Goal: Find specific page/section: Find specific page/section

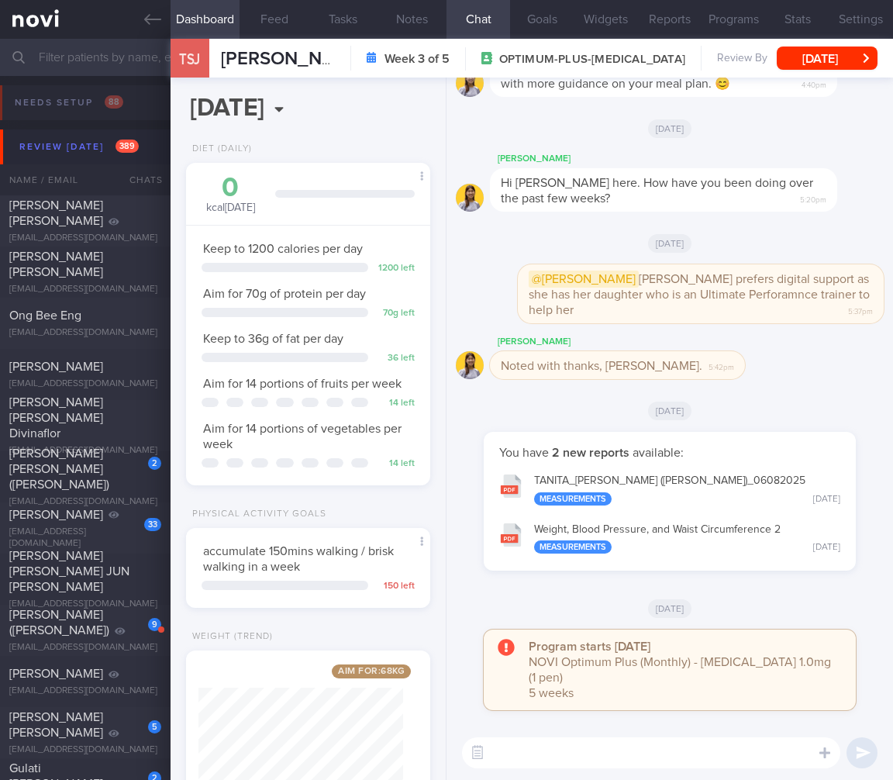
select select "7"
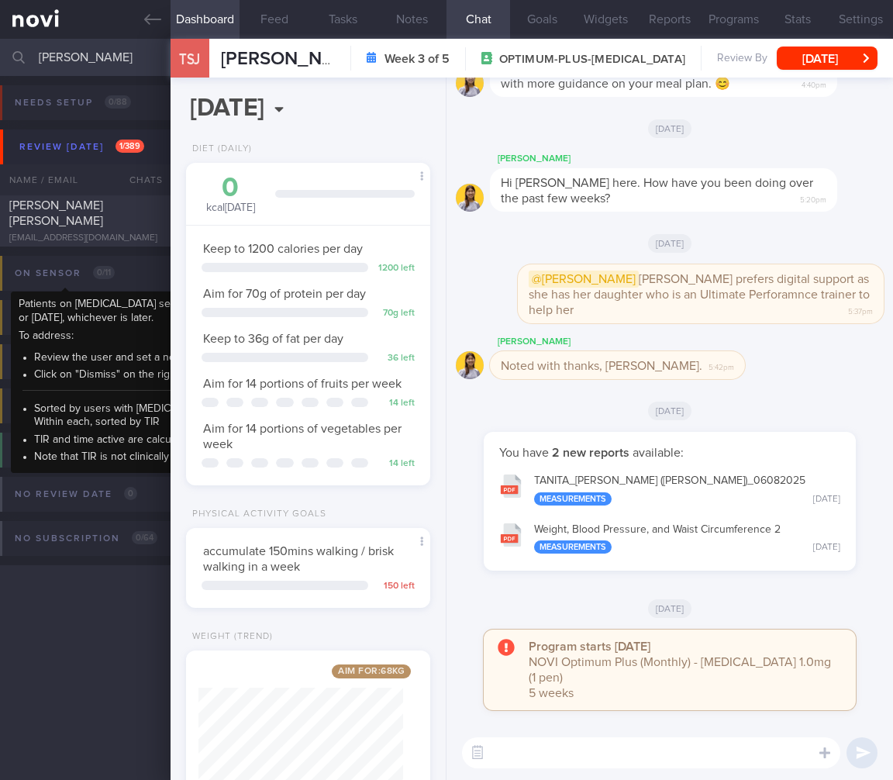
type input "isa gan"
click at [86, 243] on div "LISA GAN TOMLINS lisagantomlins@gmail.com Mon, 4 Aug 2 months ago OPTIMUM-PLUS-…" at bounding box center [446, 220] width 893 height 51
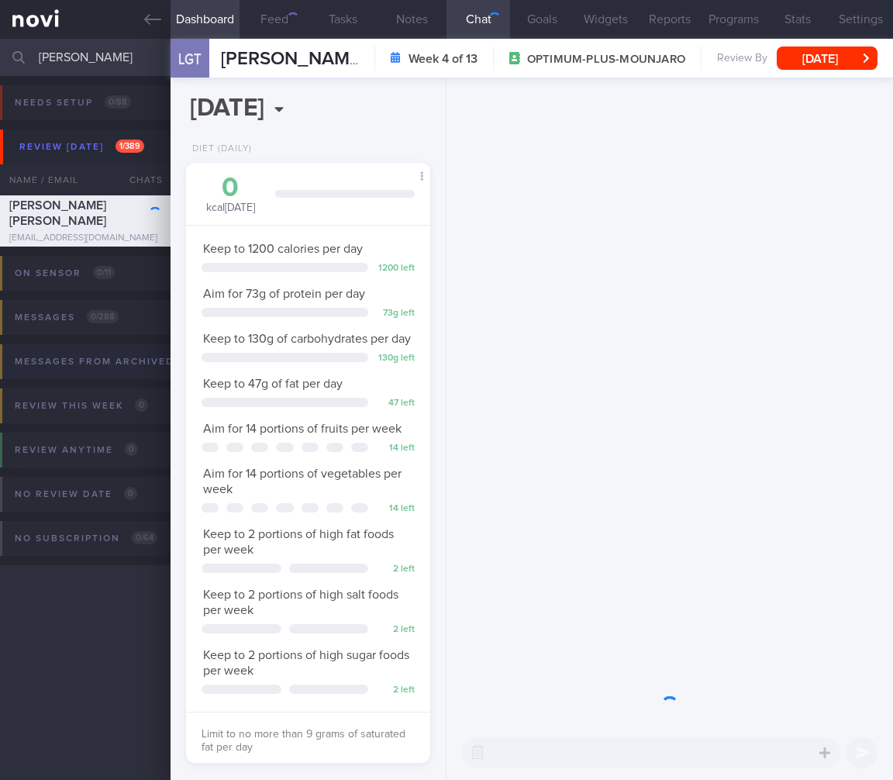
scroll to position [125, 205]
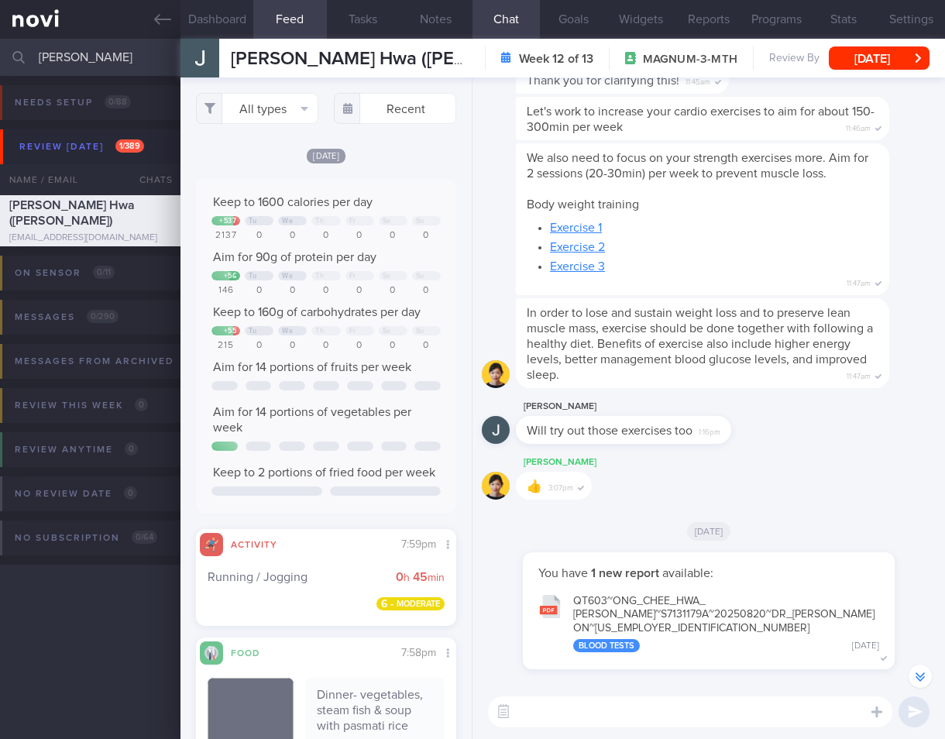
select select "7"
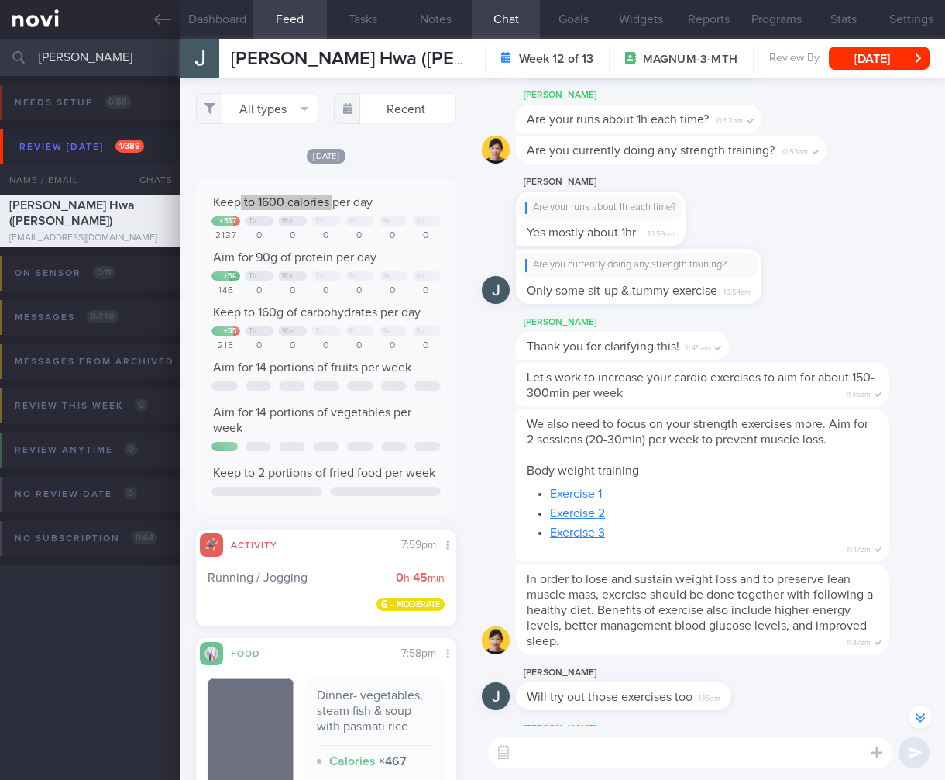
scroll to position [-185, 0]
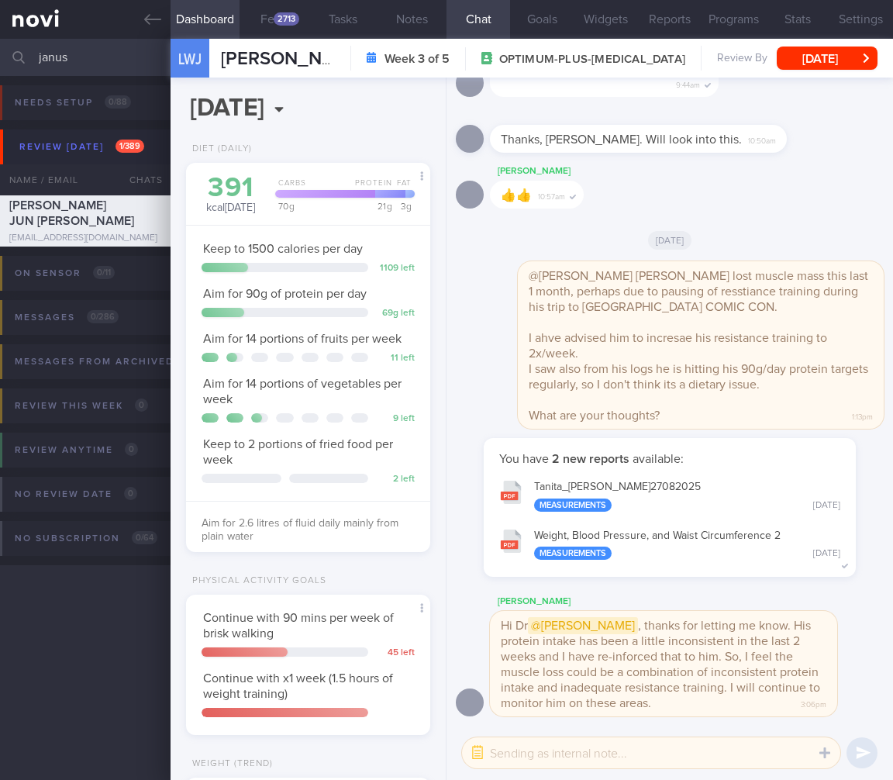
select select "7"
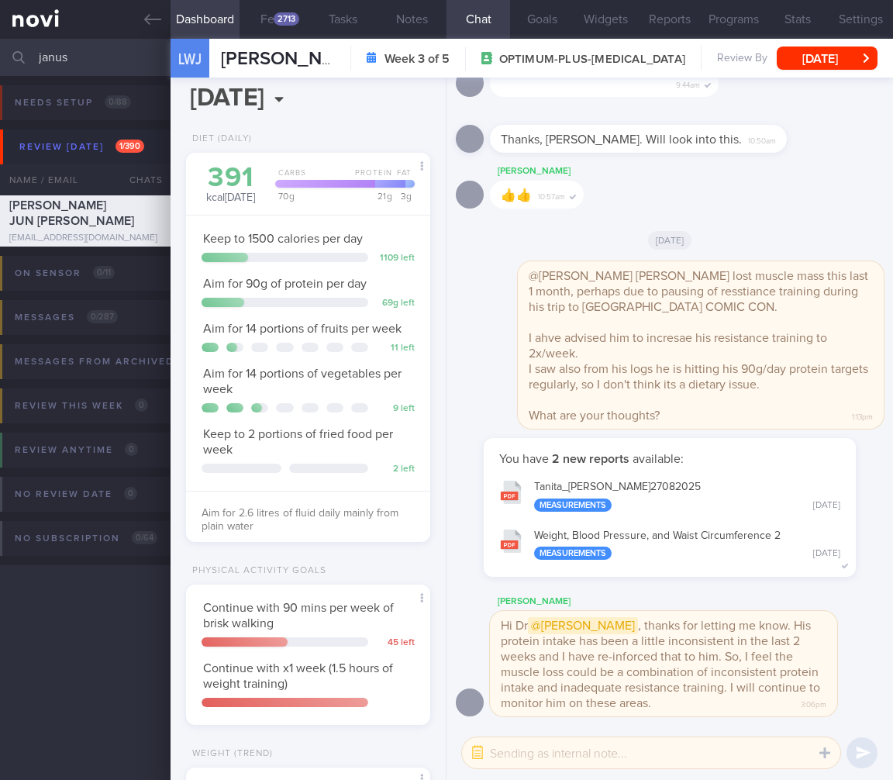
scroll to position [53, 212]
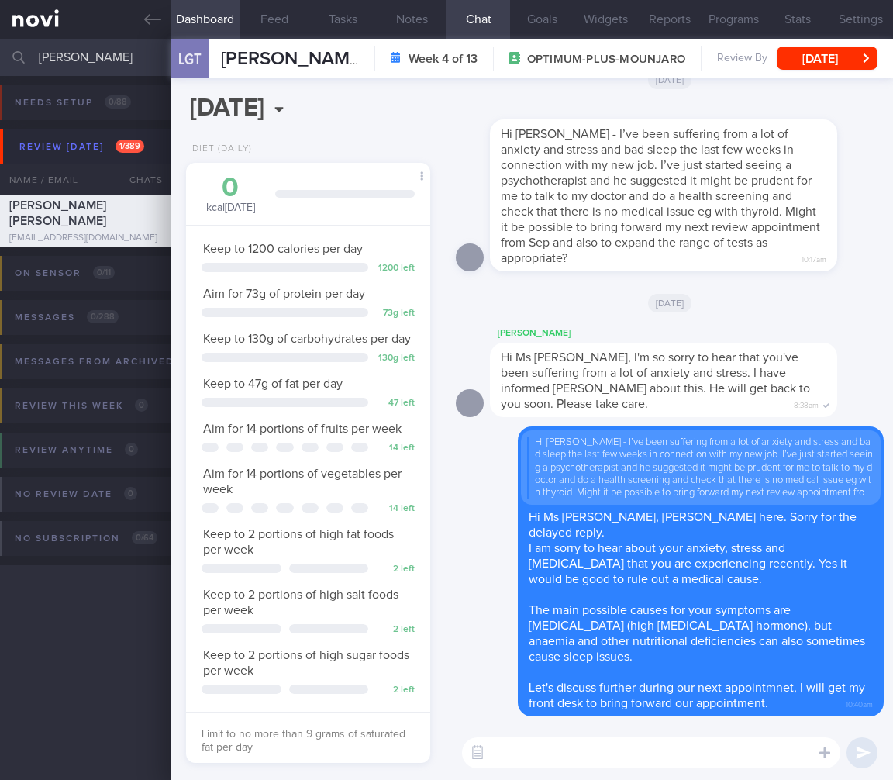
select select "7"
drag, startPoint x: 122, startPoint y: 64, endPoint x: -20, endPoint y: 43, distance: 143.3
click at [0, 43] on html "You are offline! Some functionality will be unavailable Patients New Users Coac…" at bounding box center [446, 390] width 893 height 780
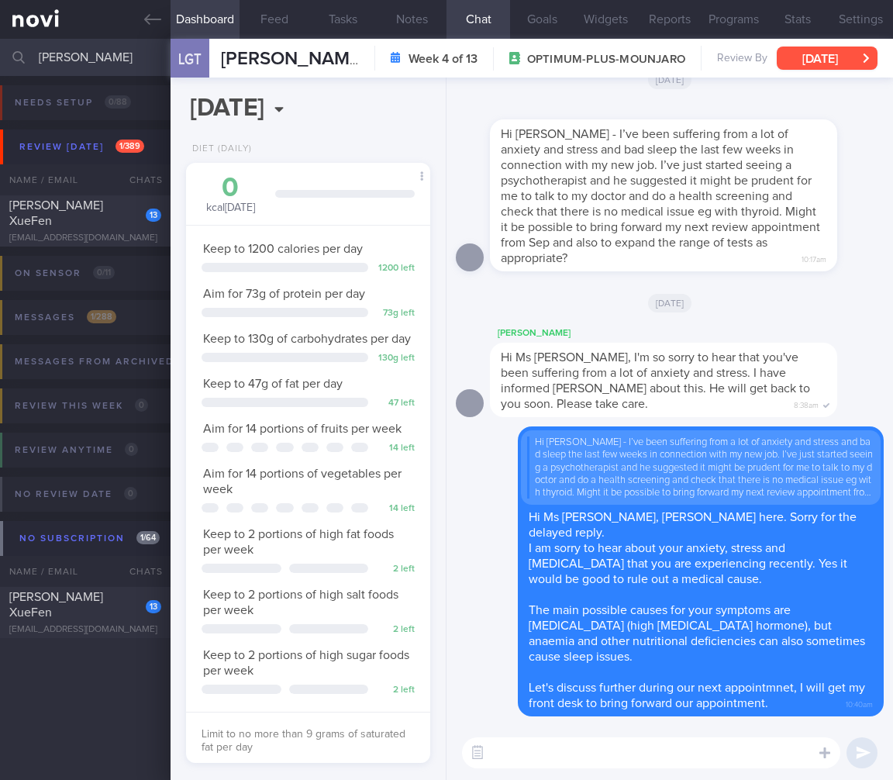
type input "[PERSON_NAME]"
click at [821, 58] on button "Mon, 4 Aug" at bounding box center [826, 57] width 101 height 23
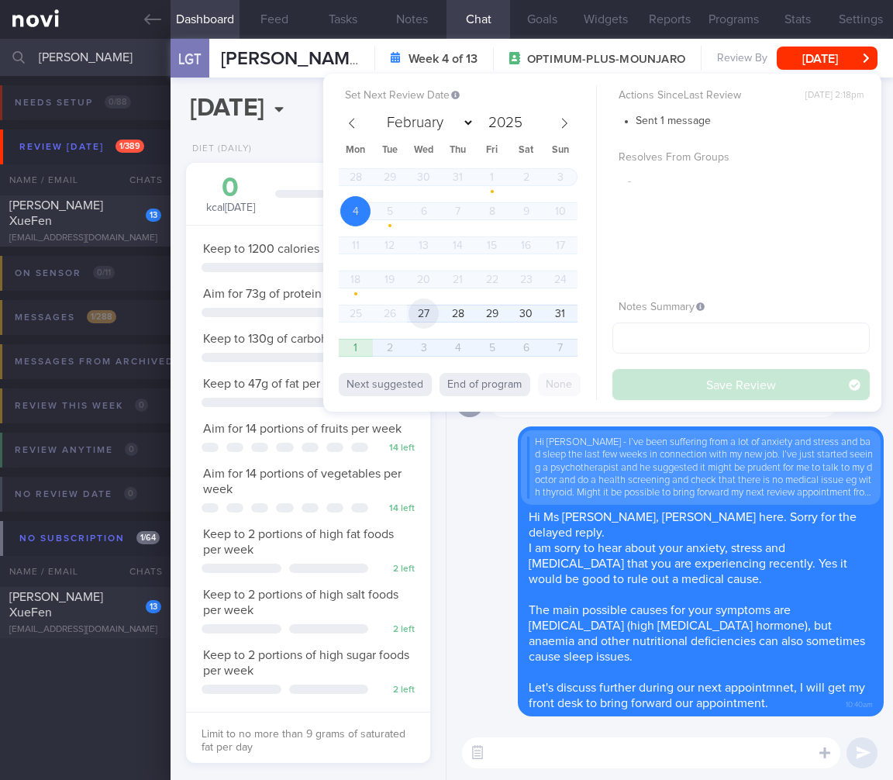
click at [429, 309] on span "27" at bounding box center [423, 313] width 30 height 30
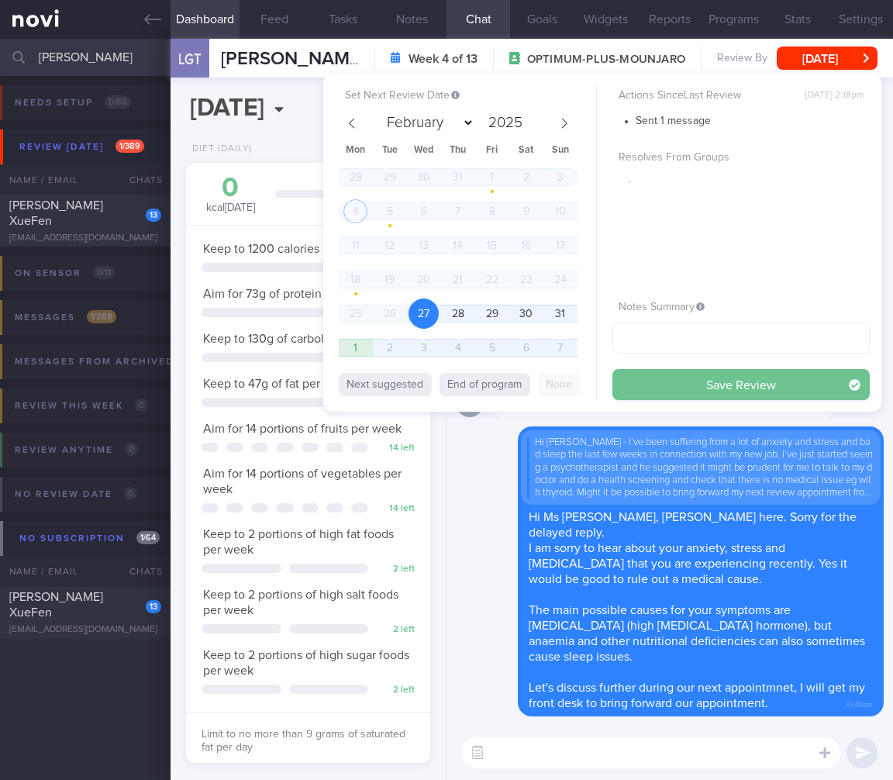
click at [768, 390] on button "Save Review" at bounding box center [740, 384] width 257 height 31
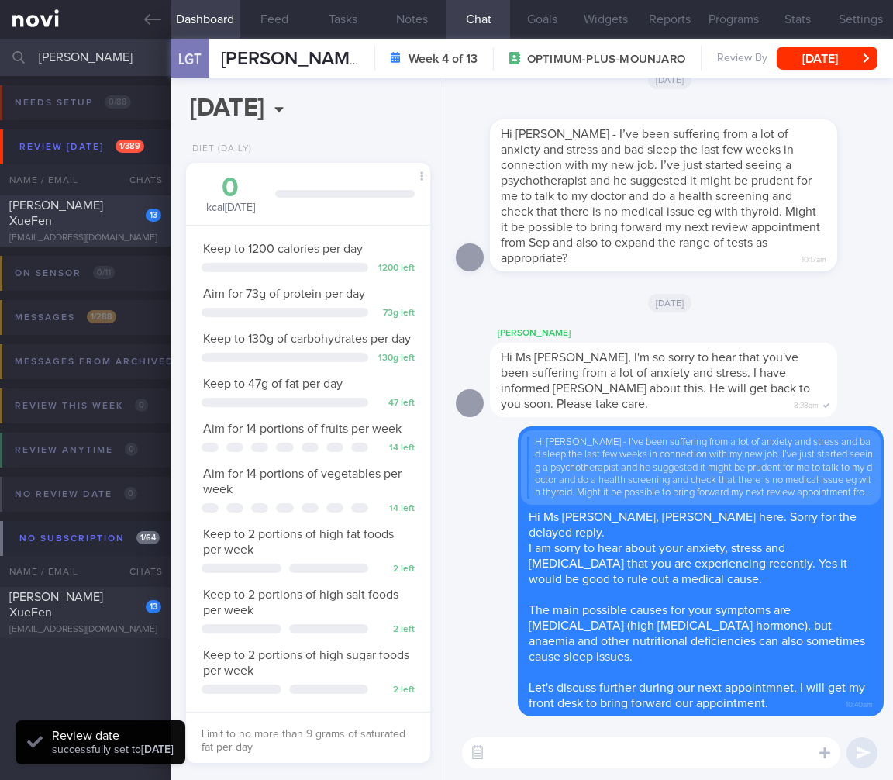
click at [122, 219] on div "Fern Ong XueFen" at bounding box center [83, 213] width 148 height 31
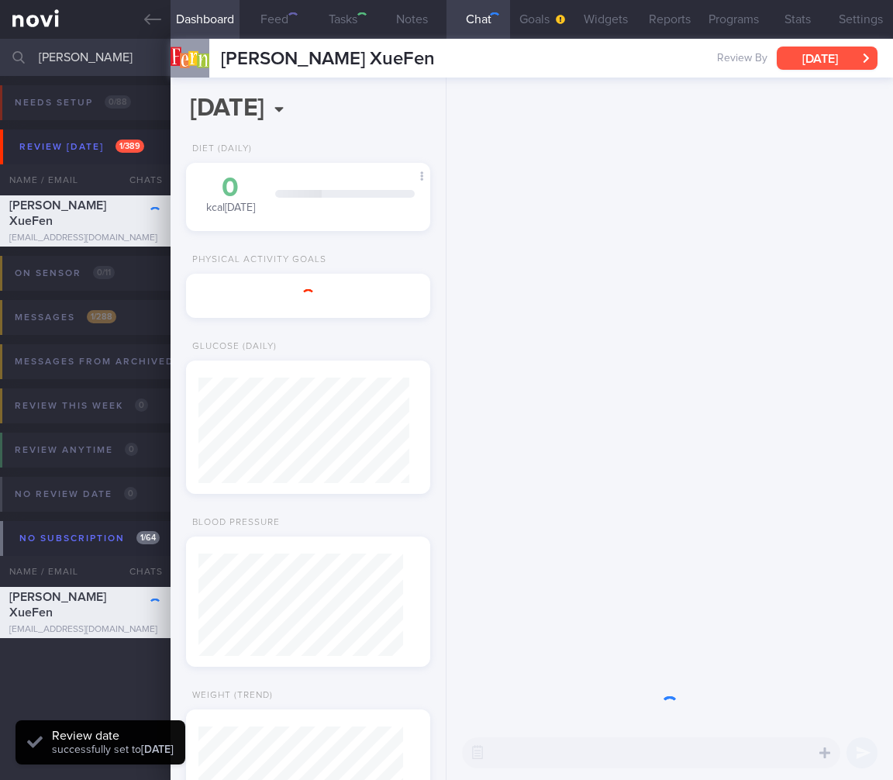
click at [847, 63] on button "Mon, 19 May" at bounding box center [826, 57] width 101 height 23
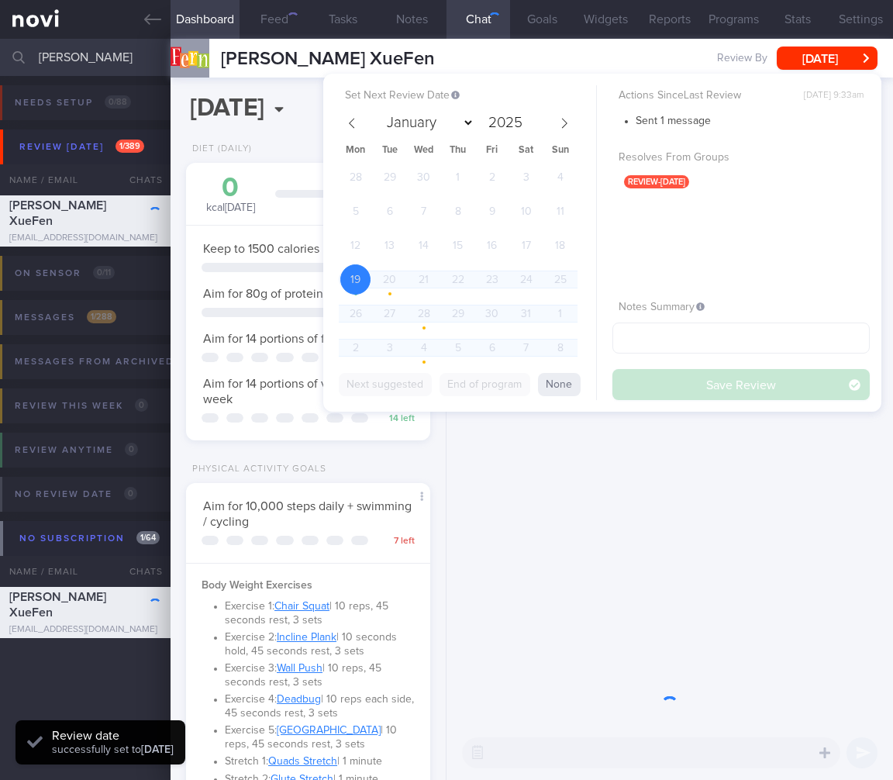
scroll to position [125, 205]
click at [563, 118] on icon at bounding box center [564, 123] width 11 height 11
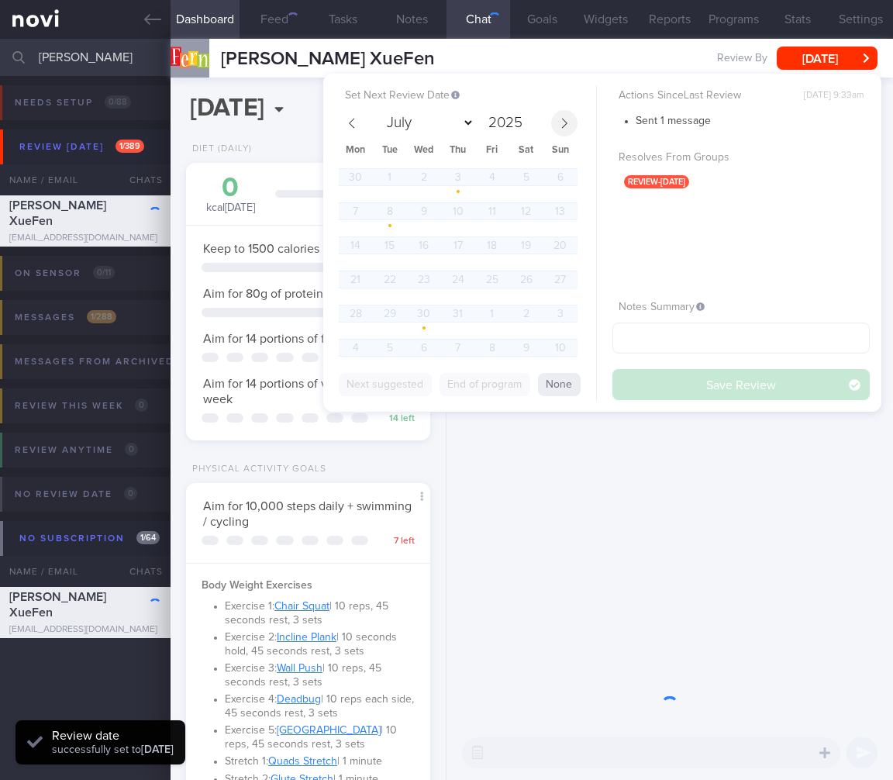
select select "7"
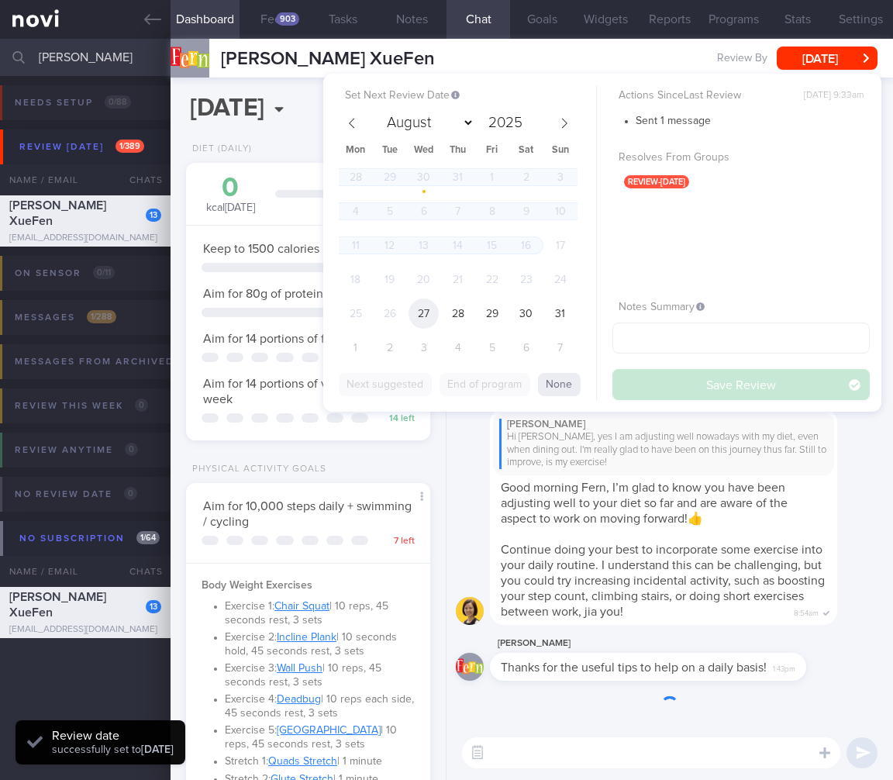
click at [418, 309] on span "27" at bounding box center [423, 313] width 30 height 30
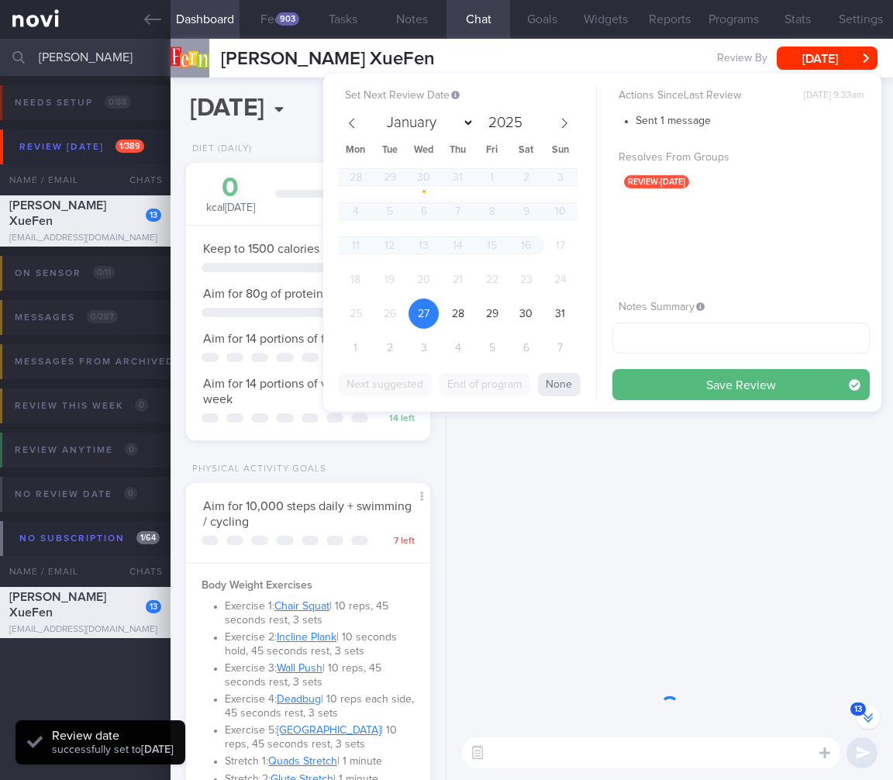
scroll to position [-1107, 0]
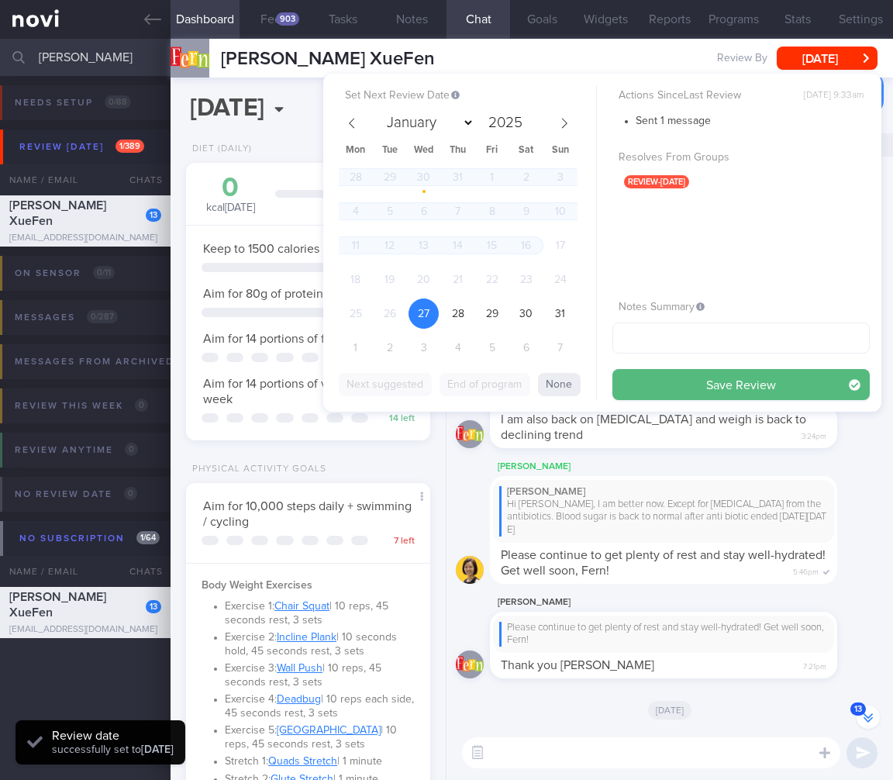
click at [779, 385] on button "Save Review" at bounding box center [740, 384] width 257 height 31
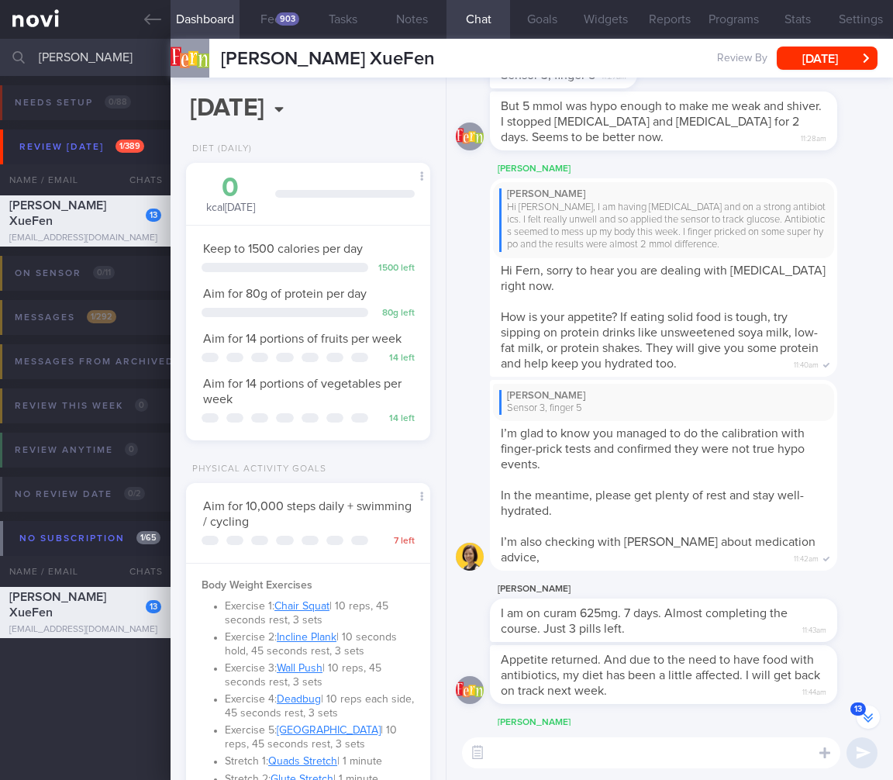
scroll to position [-2449, 0]
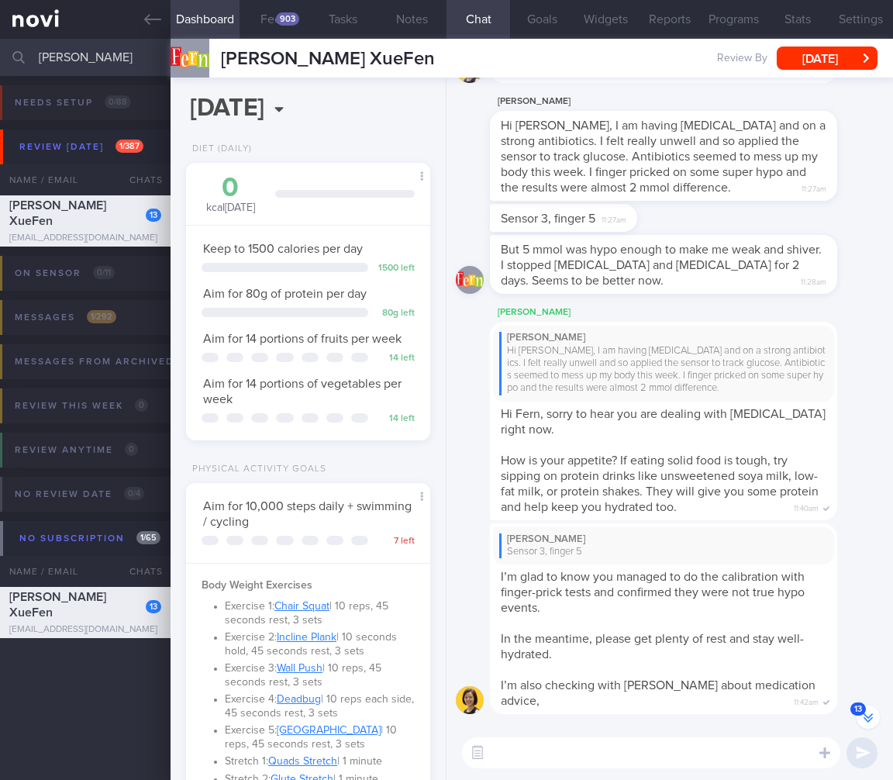
click at [868, 718] on button "13" at bounding box center [867, 716] width 23 height 23
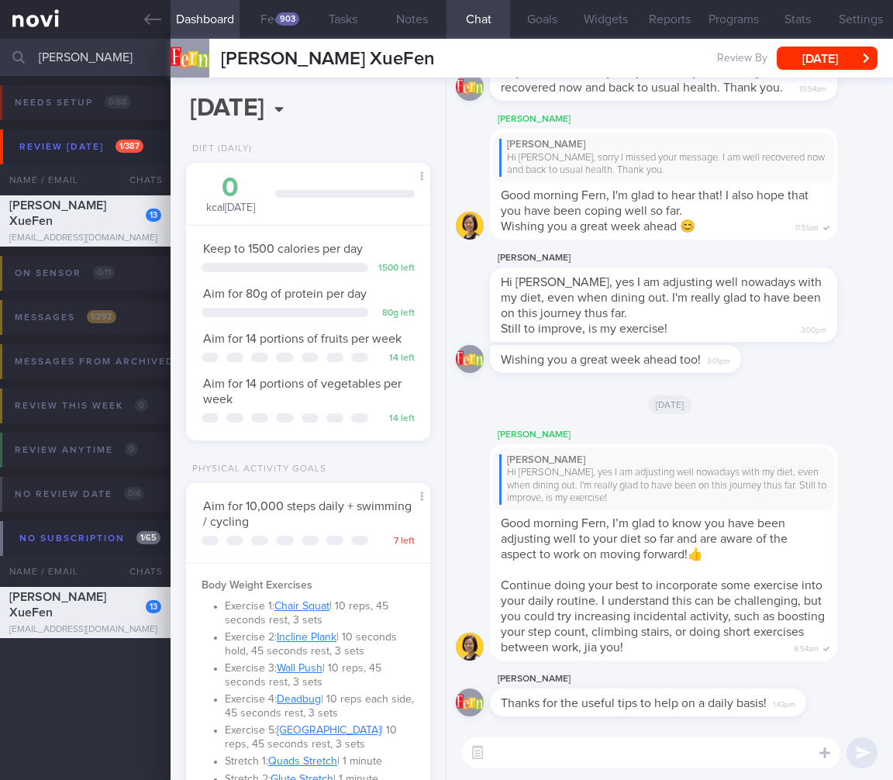
scroll to position [0, 0]
click at [290, 11] on button "Feed 903" at bounding box center [273, 19] width 69 height 39
select select "7"
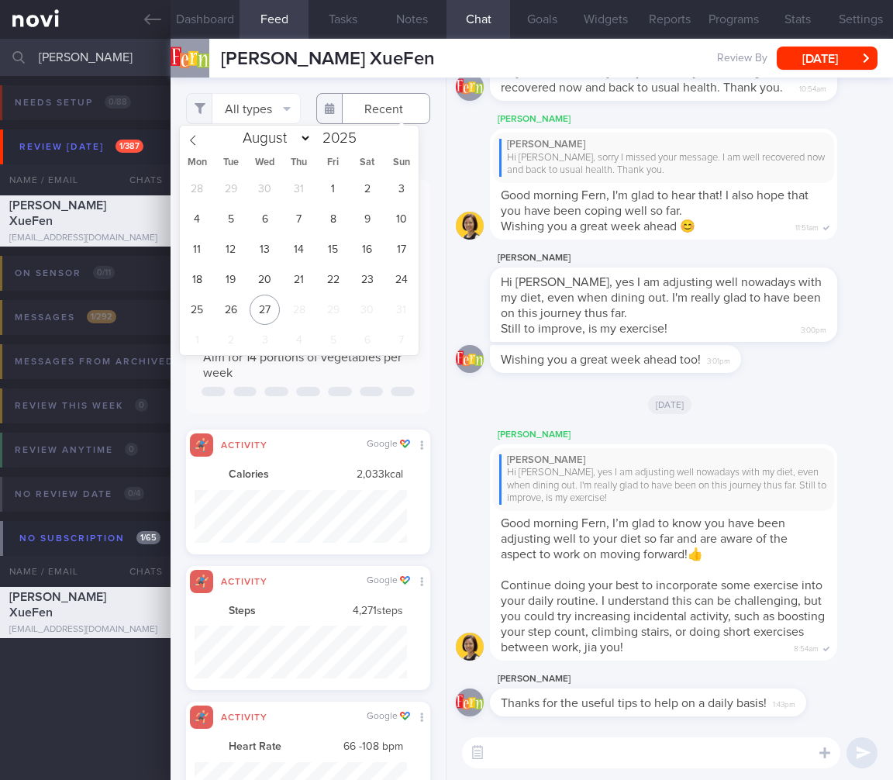
click at [351, 115] on input "text" at bounding box center [373, 108] width 115 height 31
click at [388, 105] on input "text" at bounding box center [373, 108] width 115 height 31
click at [260, 313] on span "27" at bounding box center [265, 309] width 30 height 30
type input "[DATE]"
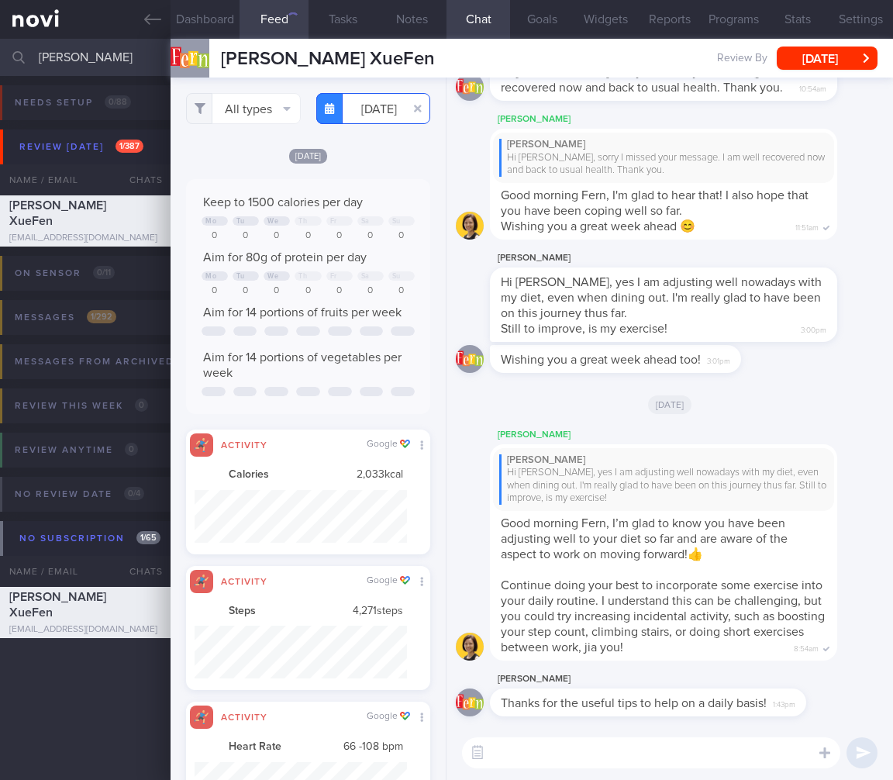
scroll to position [0, 5]
drag, startPoint x: 411, startPoint y: 109, endPoint x: 402, endPoint y: 111, distance: 8.7
click at [411, 109] on button "button" at bounding box center [418, 109] width 28 height 28
click at [209, 27] on button "Dashboard" at bounding box center [204, 19] width 69 height 39
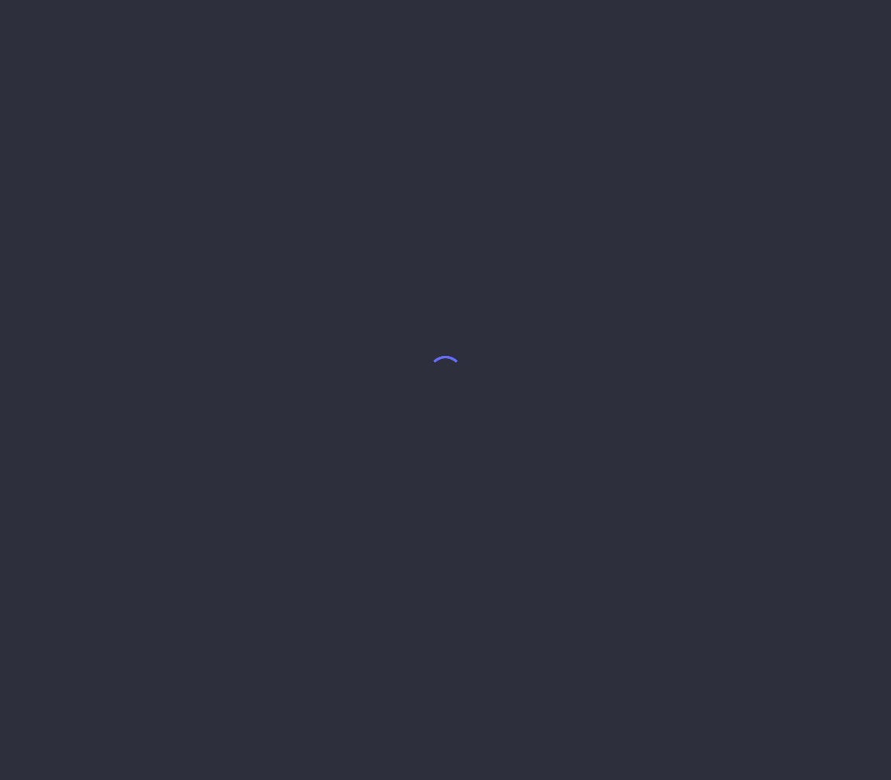
select select "7"
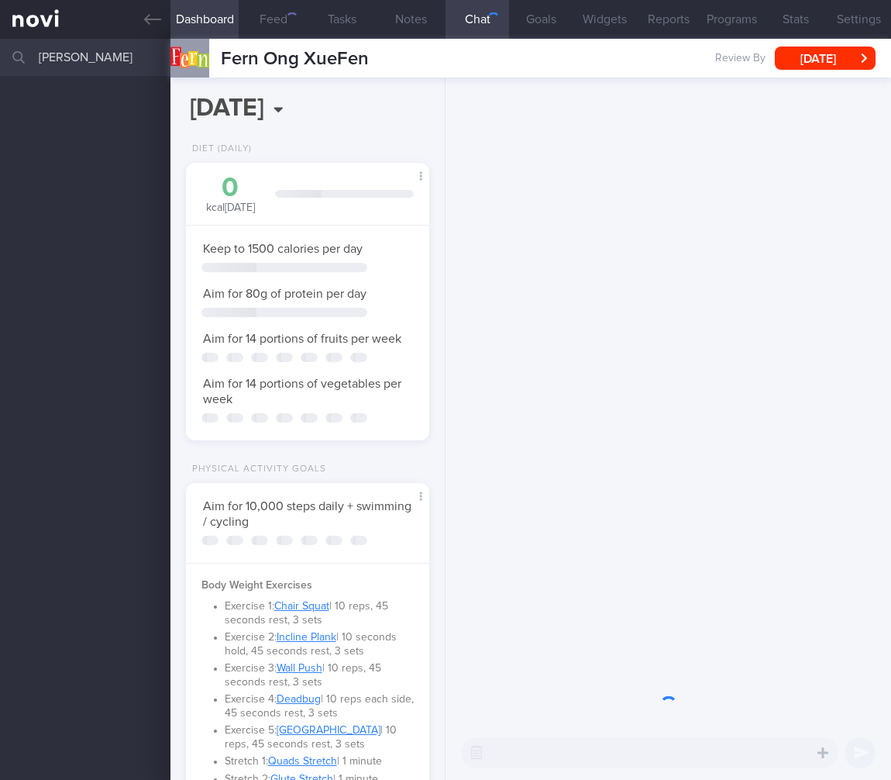
scroll to position [124, 204]
